Goal: Obtain resource: Download file/media

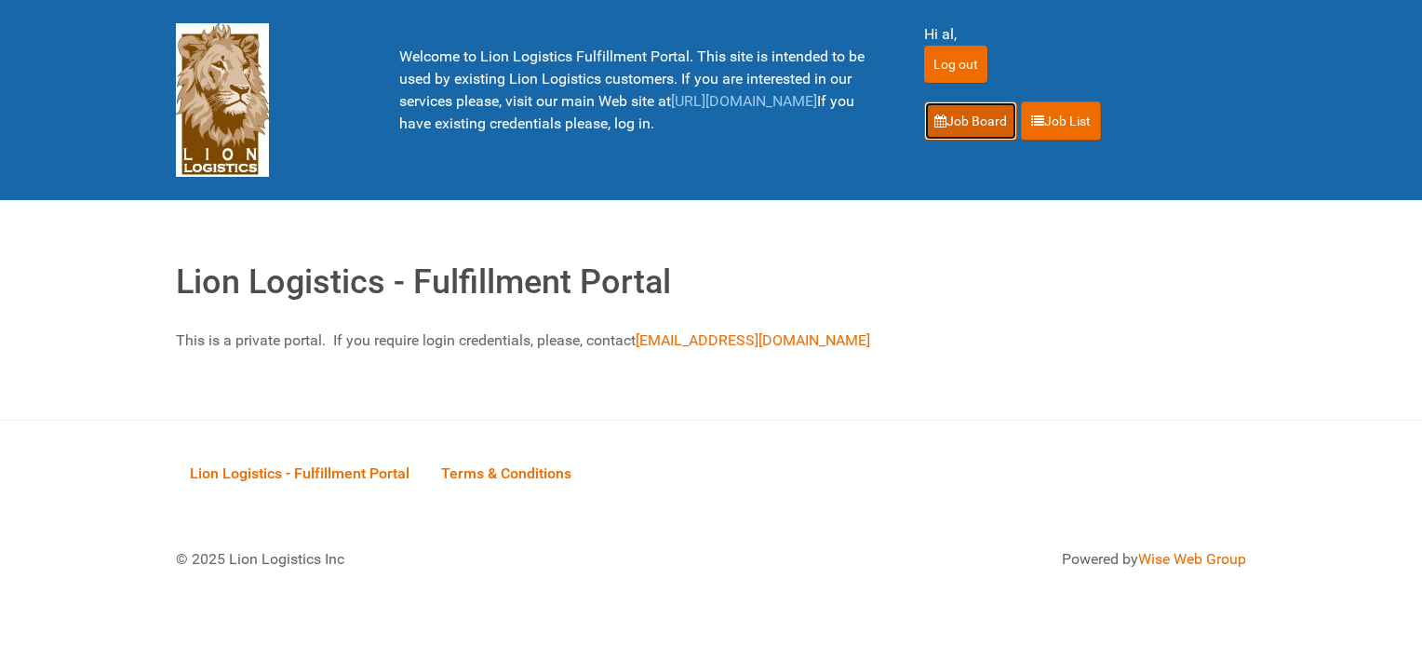
click at [966, 114] on link "Job Board" at bounding box center [970, 120] width 93 height 39
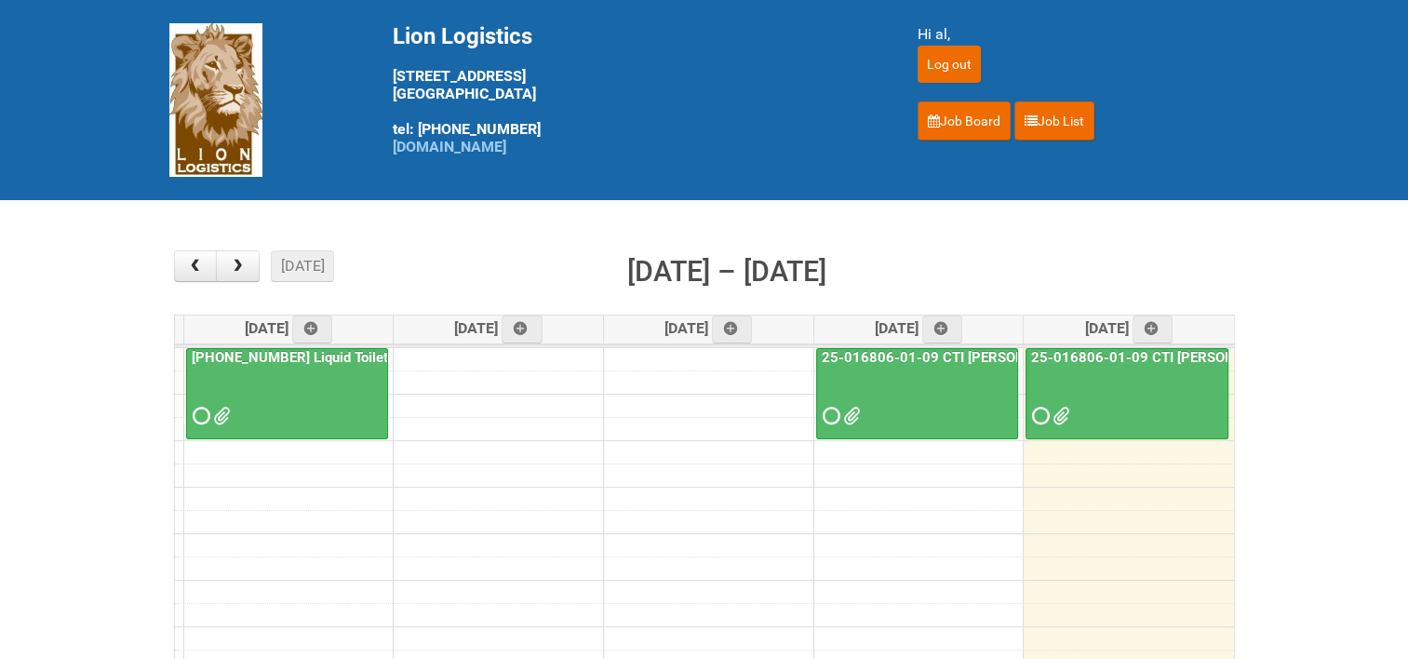
click at [967, 354] on link "25-016806-01-09 CTI [PERSON_NAME] Bar Superior HUT" at bounding box center [1004, 357] width 372 height 17
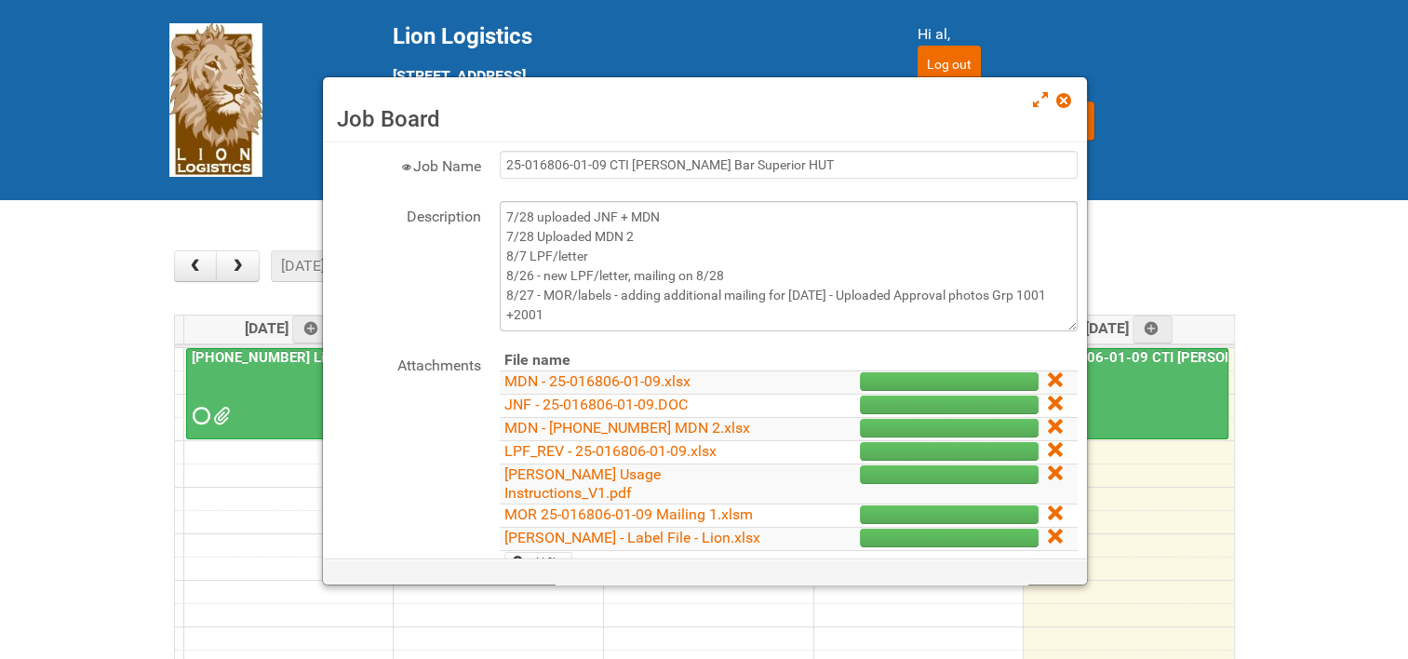
scroll to position [93, 0]
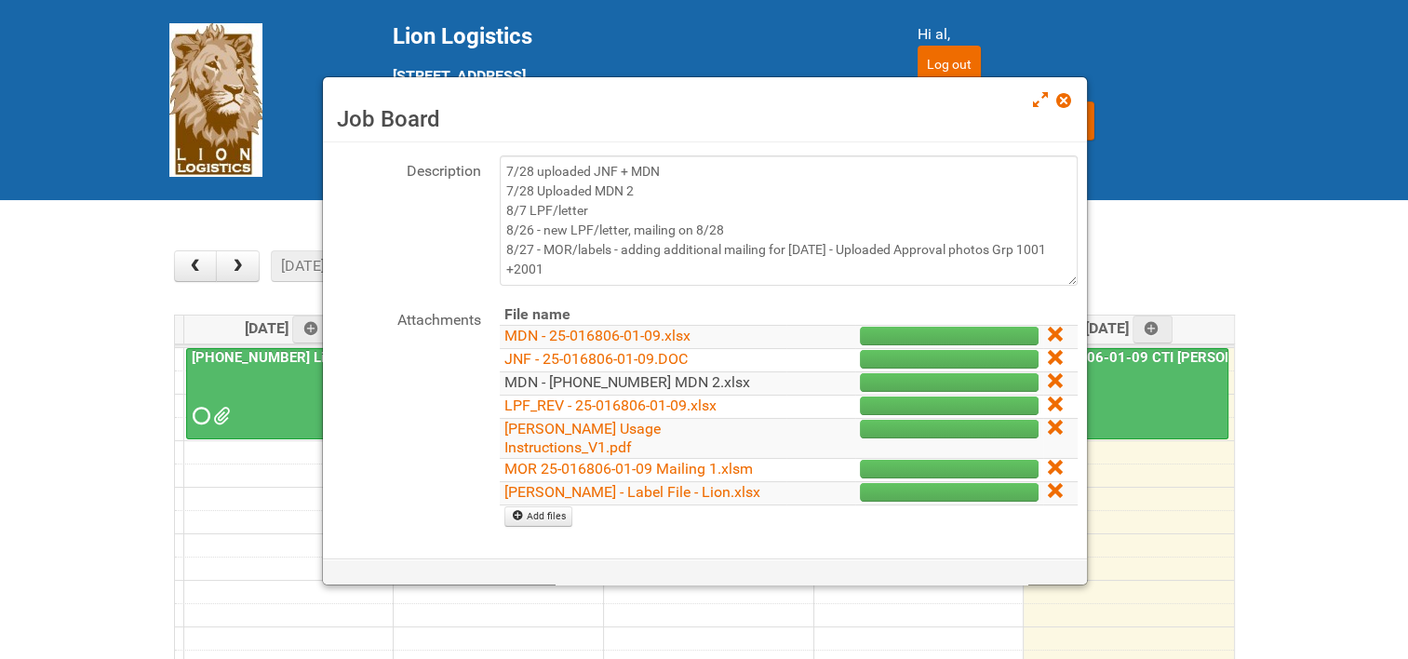
click at [546, 382] on link "MDN - [PHONE_NUMBER] MDN 2.xlsx" at bounding box center [627, 382] width 246 height 18
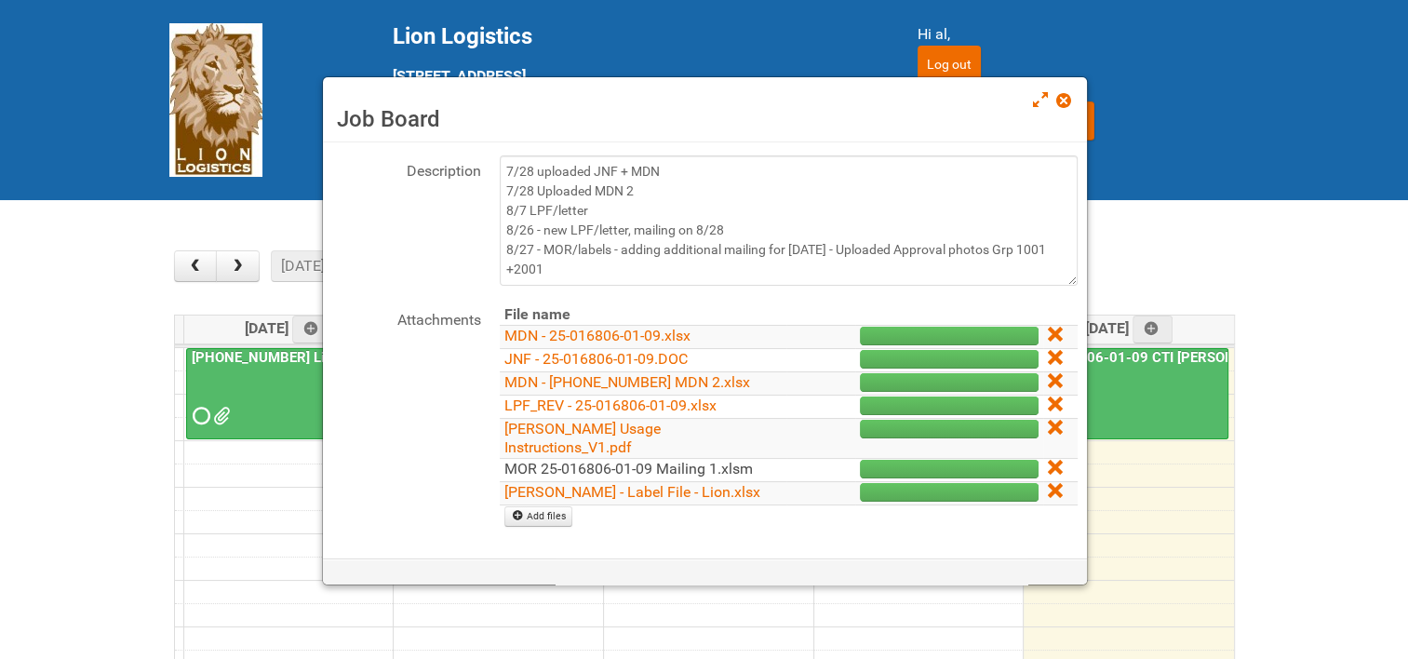
click at [636, 460] on link "MOR 25-016806-01-09 Mailing 1.xlsm" at bounding box center [628, 469] width 248 height 18
click at [1064, 105] on span at bounding box center [1062, 100] width 13 height 13
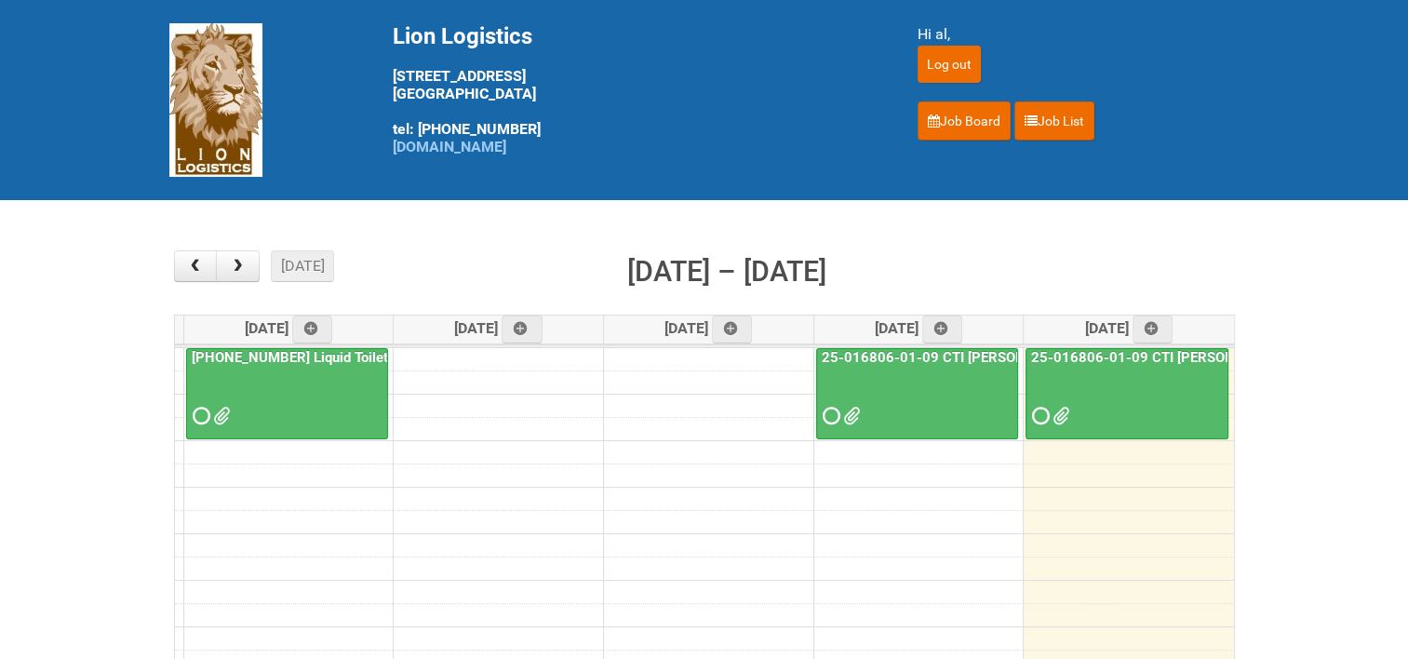
click at [1120, 349] on link "25-016806-01-09 CTI [PERSON_NAME] Bar Superior HUT - Mailing 2" at bounding box center [1249, 357] width 444 height 17
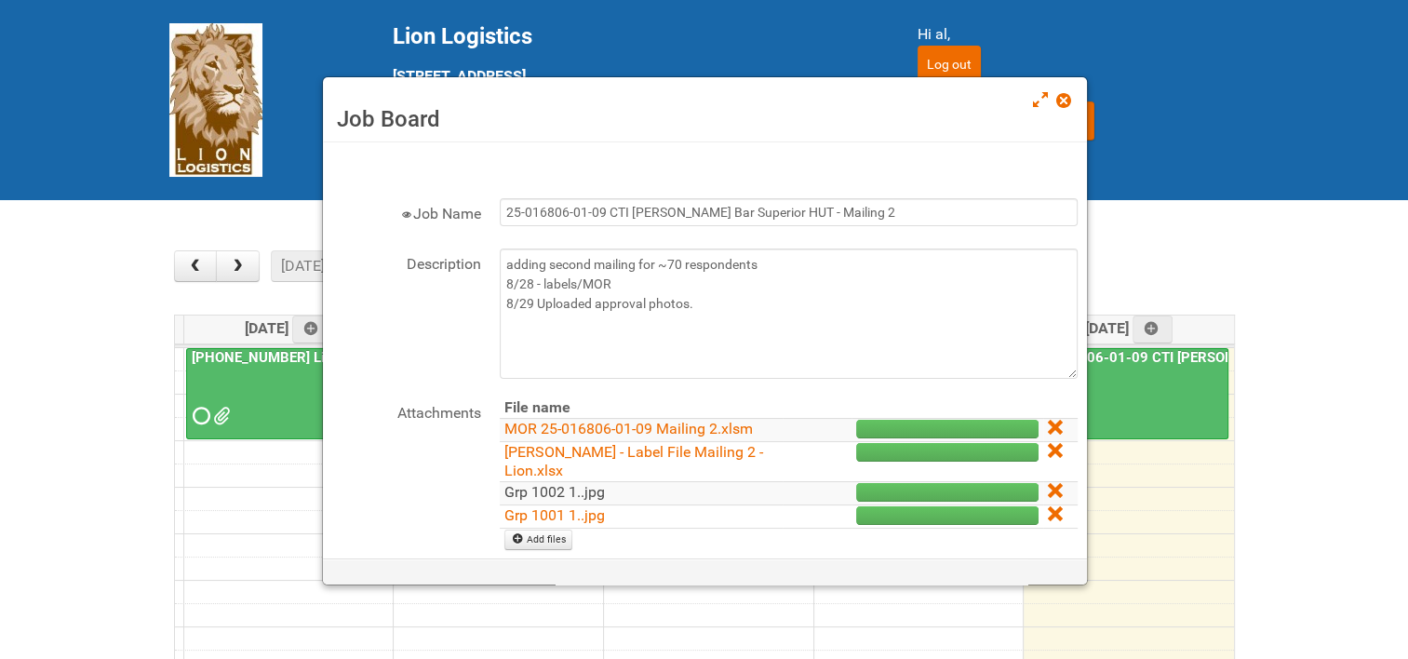
click at [557, 487] on link "Grp 1002 1..jpg" at bounding box center [554, 492] width 101 height 18
click at [637, 420] on link "MOR 25-016806-01-09 Mailing 2.xlsm" at bounding box center [628, 429] width 248 height 18
click at [1065, 95] on span at bounding box center [1062, 100] width 13 height 13
